Goal: Task Accomplishment & Management: Complete application form

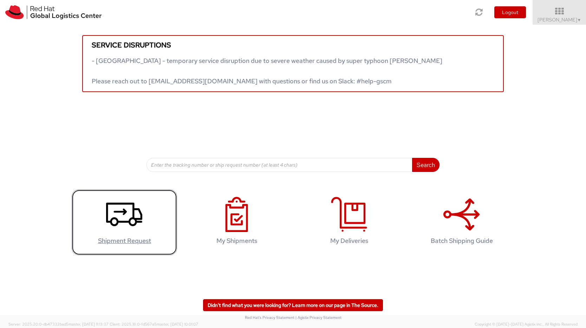
click at [132, 241] on h4 "Shipment Request" at bounding box center [124, 240] width 91 height 7
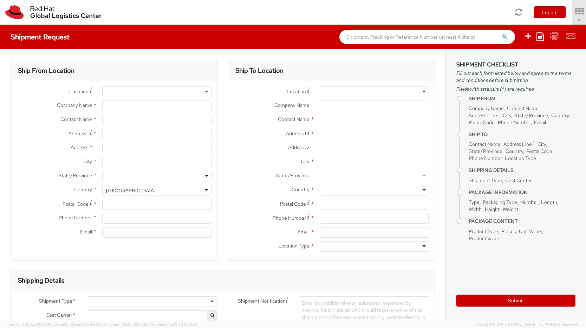
type input "Red Hat"
type input "[PERSON_NAME]"
type input "[EMAIL_ADDRESS][DOMAIN_NAME]"
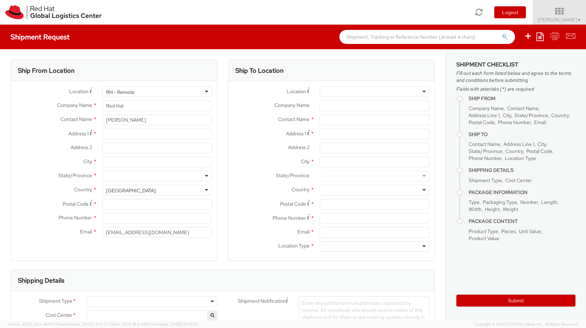
select select "704"
select select
click at [200, 192] on div "[GEOGRAPHIC_DATA]" at bounding box center [157, 190] width 110 height 11
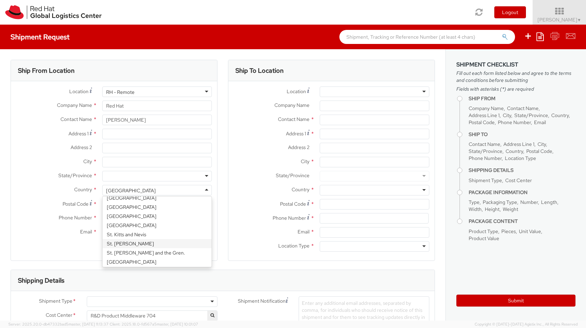
scroll to position [1581, 0]
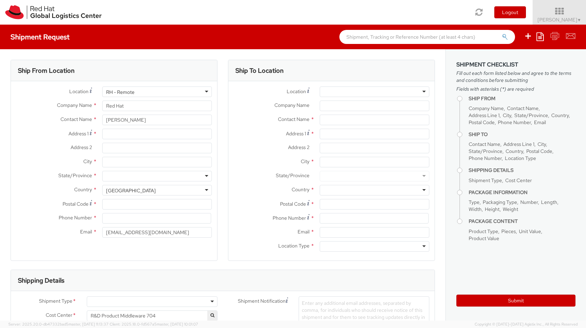
select select "CM"
select select "KGS"
click at [126, 228] on div "Location * RH - Remote RH - Remote RH - [GEOGRAPHIC_DATA] - [GEOGRAPHIC_DATA] […" at bounding box center [114, 163] width 206 height 155
click at [165, 206] on input "Postal Code *" at bounding box center [157, 204] width 110 height 11
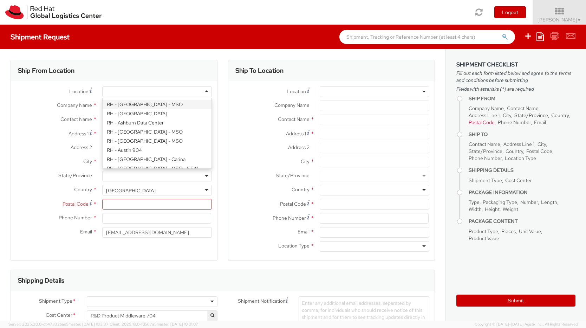
click at [206, 92] on div at bounding box center [157, 91] width 110 height 11
type input "Red Hat, S.L"
type input "[STREET_ADDRESS][PERSON_NAME]"
type input "3rd Floor"
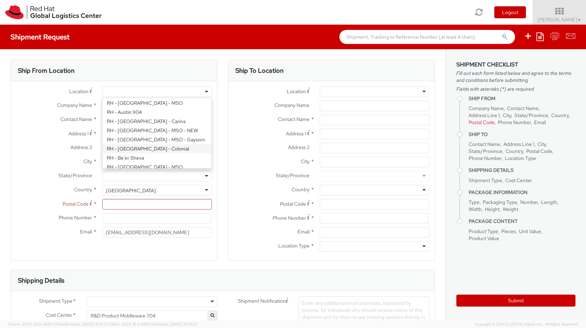
type input "[GEOGRAPHIC_DATA]"
type input "08021"
type input "34 9355 35785"
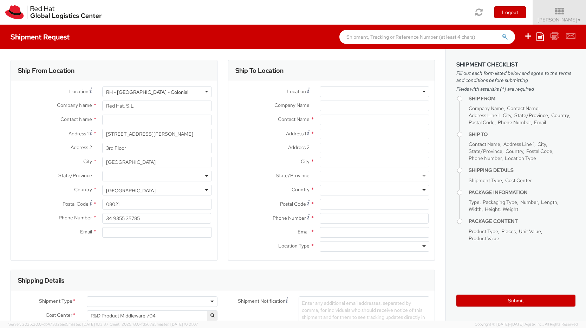
click at [158, 148] on div "Location * [GEOGRAPHIC_DATA] - [GEOGRAPHIC_DATA] - Colonial RH - [GEOGRAPHIC_DA…" at bounding box center [114, 163] width 206 height 155
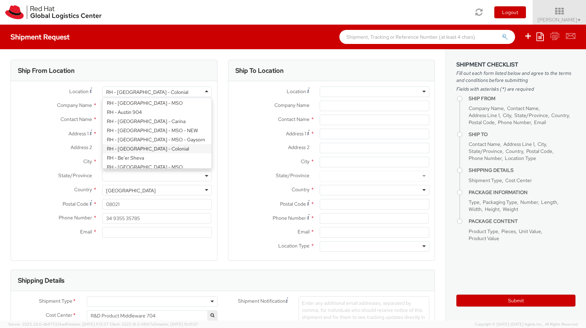
click at [208, 89] on div "RH - [GEOGRAPHIC_DATA] - Colonial" at bounding box center [157, 91] width 110 height 11
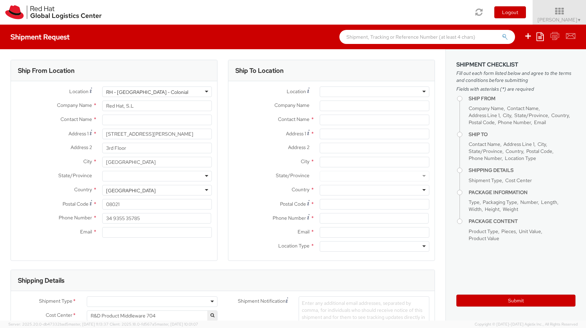
click at [168, 14] on div "Toggle navigation Logout [PERSON_NAME] ▼ Home Shipment Request My Shipments My …" at bounding box center [293, 12] width 586 height 25
click at [137, 118] on input "text" at bounding box center [157, 119] width 110 height 11
type input "[PERSON_NAME]"
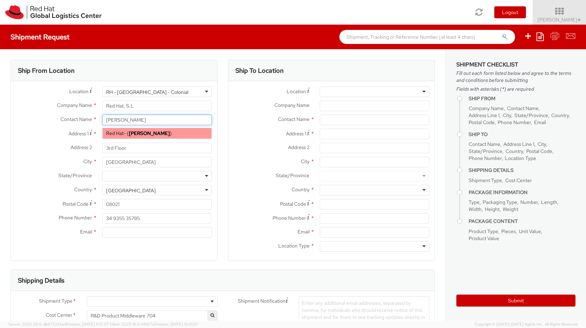
click at [148, 133] on strong "[PERSON_NAME]" at bounding box center [149, 133] width 41 height 6
type input "Red Hat"
type input "[EMAIL_ADDRESS][DOMAIN_NAME]"
select select
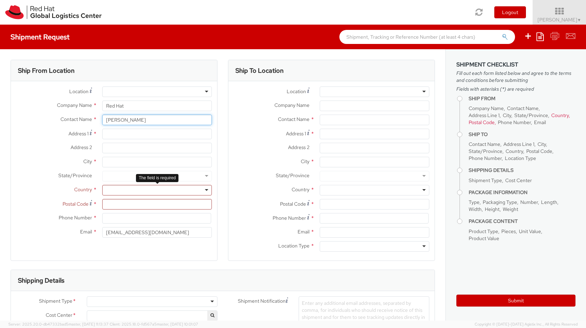
type input "[PERSON_NAME]"
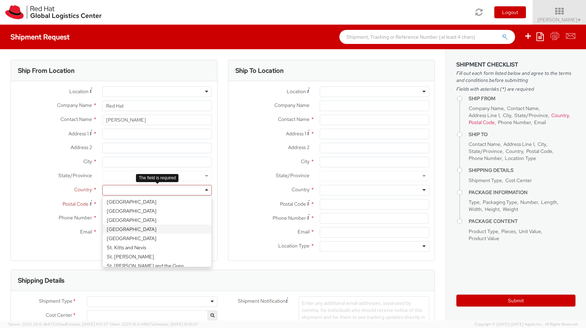
scroll to position [1581, 0]
click at [204, 189] on div at bounding box center [157, 190] width 110 height 11
click at [130, 229] on div "Location * [GEOGRAPHIC_DATA] - [GEOGRAPHIC_DATA] - [GEOGRAPHIC_DATA] [GEOGRAPHI…" at bounding box center [114, 163] width 206 height 155
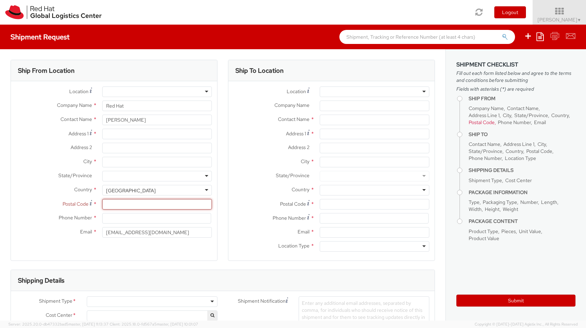
click at [122, 206] on input "Postal Code *" at bounding box center [157, 204] width 110 height 11
type input "43730"
click at [129, 217] on input at bounding box center [156, 218] width 109 height 11
type input "6"
type input "622688478"
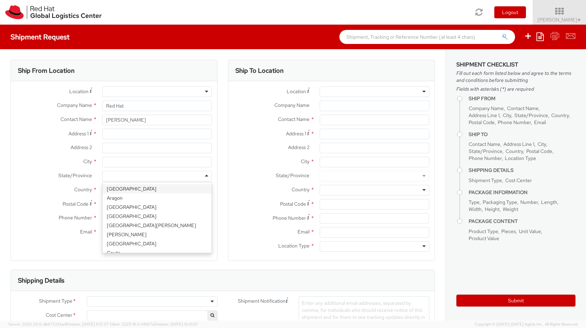
click at [205, 177] on div at bounding box center [157, 176] width 110 height 11
click at [182, 245] on div "Location * [GEOGRAPHIC_DATA] - [GEOGRAPHIC_DATA] - [GEOGRAPHIC_DATA] [GEOGRAPHI…" at bounding box center [114, 163] width 206 height 165
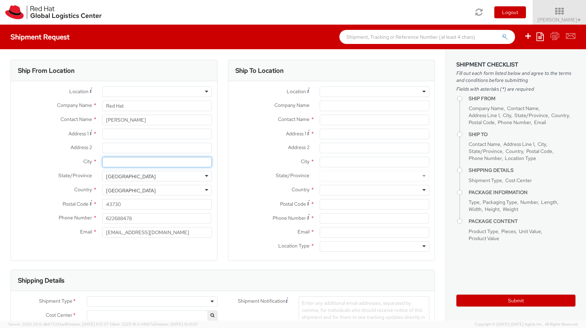
click at [182, 162] on input "City *" at bounding box center [157, 162] width 110 height 11
type input "Falset"
click at [117, 135] on input "Address 1 *" at bounding box center [157, 134] width 110 height 11
type input "[STREET_ADDRESS]"
drag, startPoint x: 131, startPoint y: 160, endPoint x: 34, endPoint y: 155, distance: 97.4
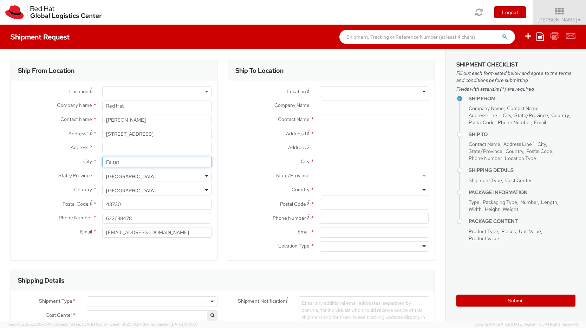
click at [102, 157] on input "Falset" at bounding box center [157, 162] width 110 height 11
type input "Marça"
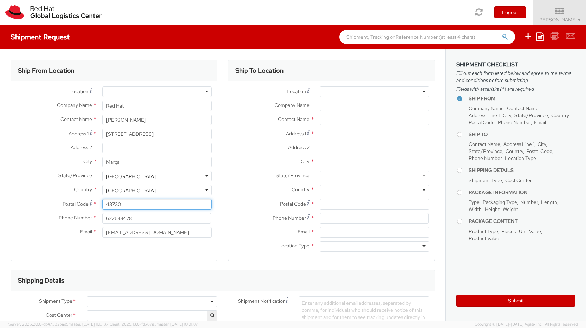
click at [121, 204] on input "43730" at bounding box center [157, 204] width 110 height 11
type input "43775"
click at [424, 90] on div at bounding box center [375, 91] width 110 height 11
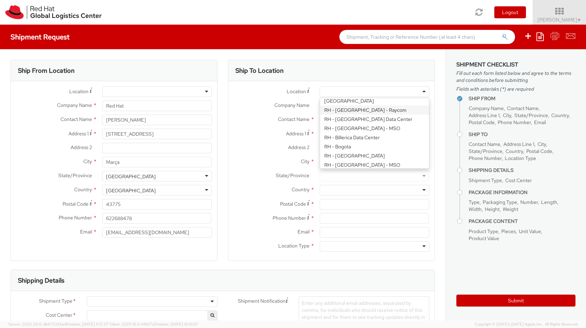
scroll to position [152, 0]
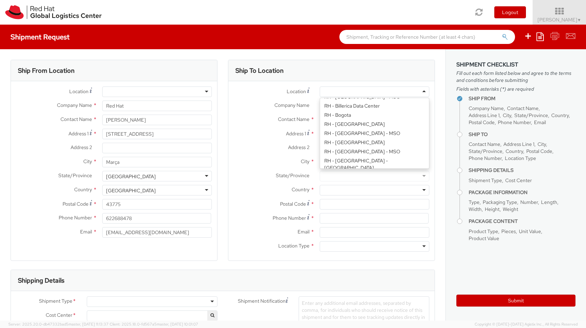
type input "Red Hat Czech s.r.o."
type input "Purkynova 647/111"
type input "[GEOGRAPHIC_DATA]"
type input "621 00"
type input "420 532 294 555"
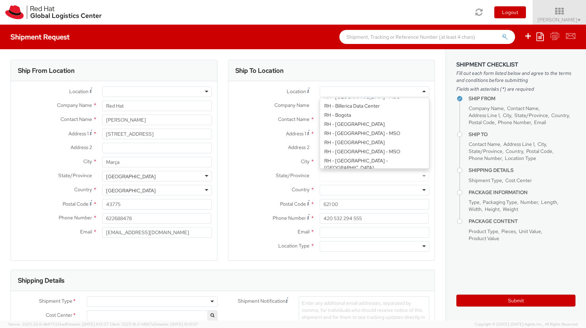
click at [376, 164] on div "Location * [GEOGRAPHIC_DATA] - [GEOGRAPHIC_DATA] - [GEOGRAPHIC_DATA] [GEOGRAPHI…" at bounding box center [331, 170] width 206 height 169
select select "704"
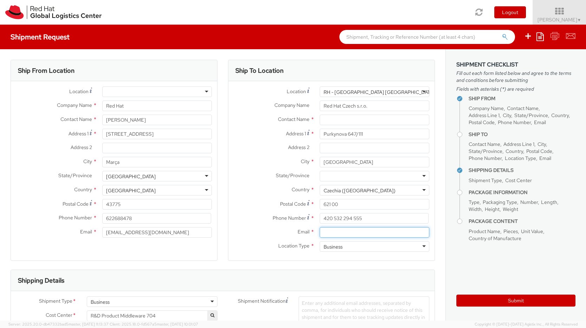
click at [346, 233] on input "Email *" at bounding box center [375, 232] width 110 height 11
paste input "[EMAIL_ADDRESS][DOMAIN_NAME]"
type input "[EMAIL_ADDRESS][DOMAIN_NAME]"
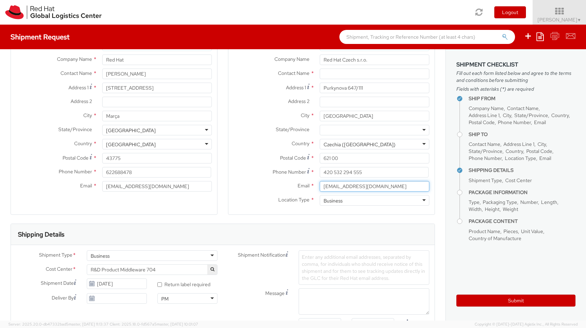
scroll to position [114, 0]
